Goal: Book appointment/travel/reservation

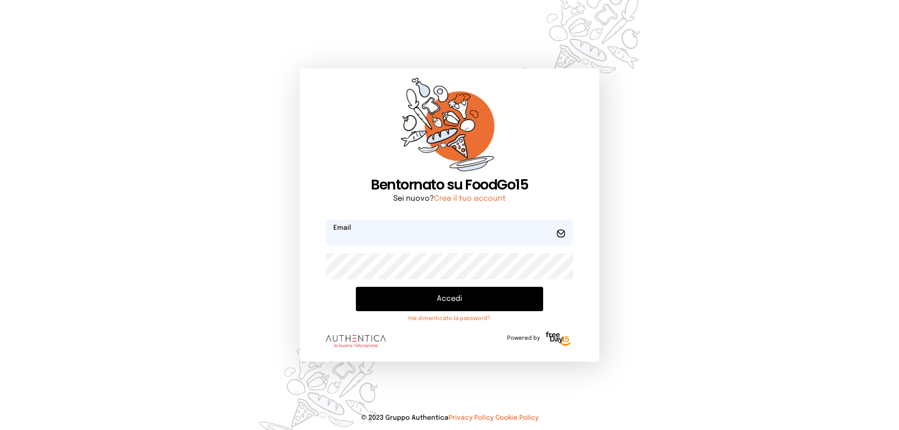
click at [376, 236] on input "email" at bounding box center [449, 233] width 247 height 26
type input "**********"
click at [356, 287] on button "Accedi" at bounding box center [449, 299] width 187 height 24
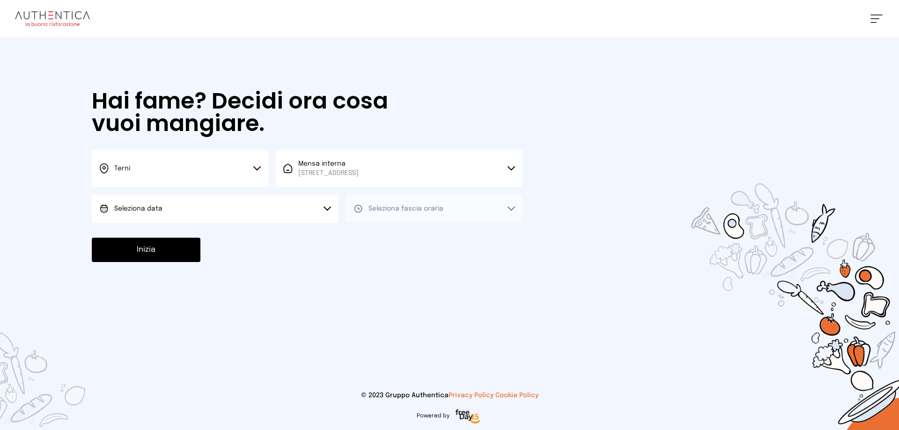
click at [188, 205] on button "Seleziona data" at bounding box center [215, 209] width 247 height 28
click at [187, 238] on li "[DATE], [DATE]" at bounding box center [215, 235] width 247 height 24
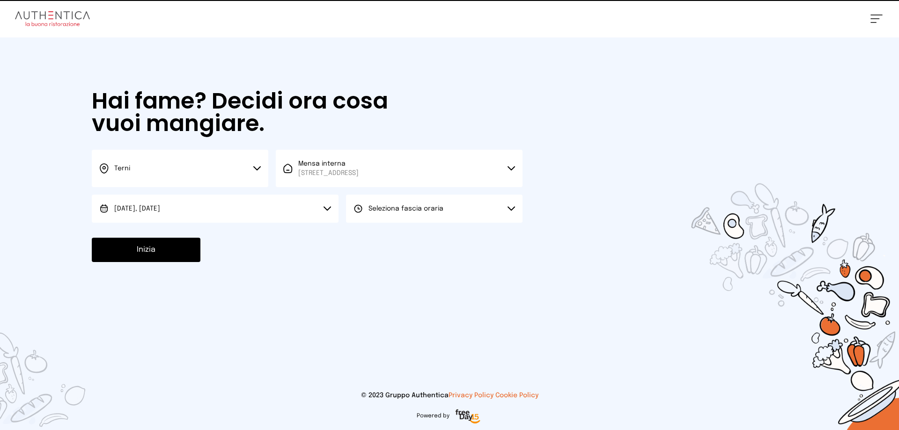
click at [414, 221] on button "Seleziona fascia oraria" at bounding box center [434, 209] width 177 height 28
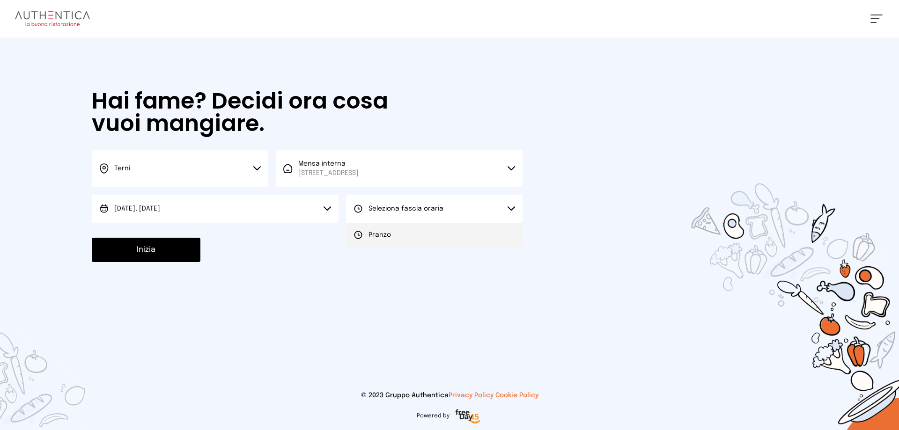
click at [412, 238] on li "Pranzo" at bounding box center [434, 235] width 177 height 24
click at [155, 250] on button "Inizia" at bounding box center [146, 250] width 109 height 24
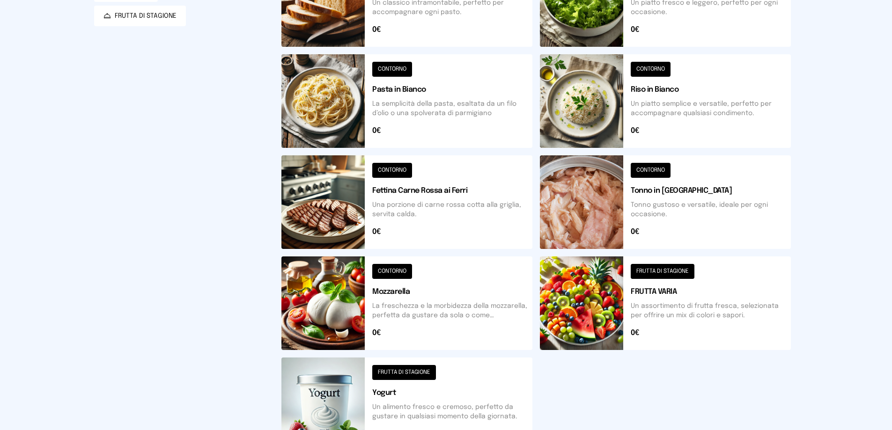
scroll to position [187, 0]
